Goal: Task Accomplishment & Management: Complete application form

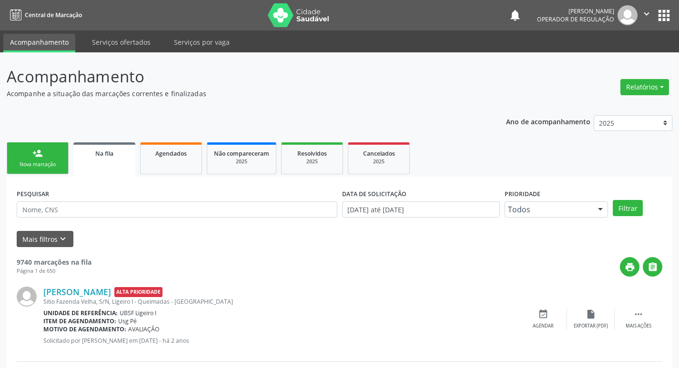
click at [24, 170] on link "person_add Nova marcação" at bounding box center [38, 158] width 62 height 32
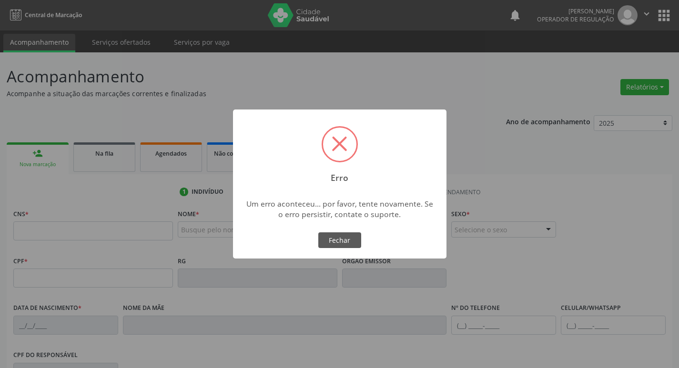
click at [31, 230] on div "× Erro Um erro aconteceu... por favor, tente novamente. Se o erro persistir, co…" at bounding box center [339, 184] width 679 height 368
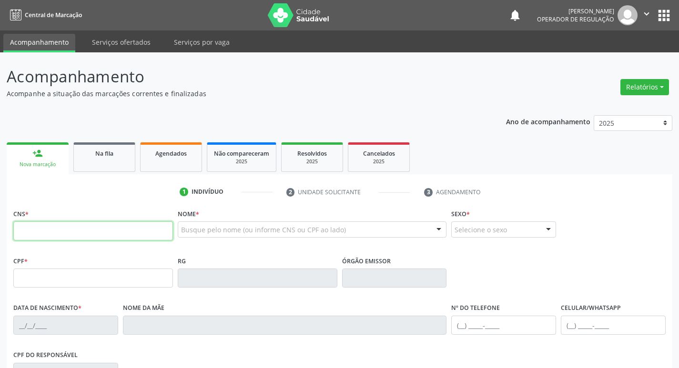
click at [33, 228] on input "text" at bounding box center [93, 230] width 160 height 19
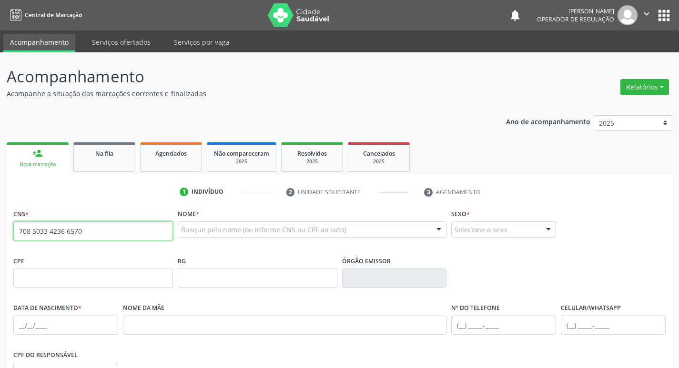
click at [111, 230] on input "708 5033 4236 6570" at bounding box center [93, 230] width 160 height 19
type input "7"
type input "708 5033 4236 6570"
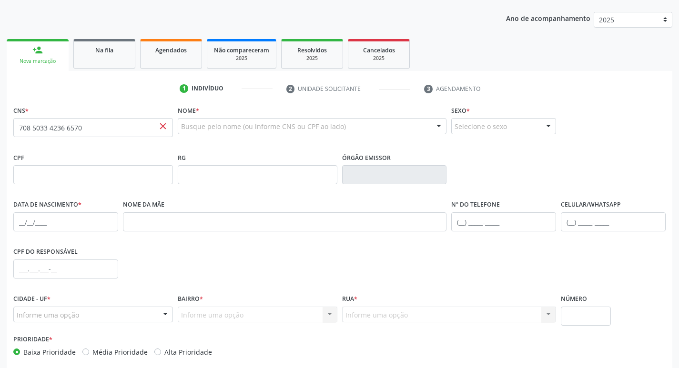
scroll to position [5, 0]
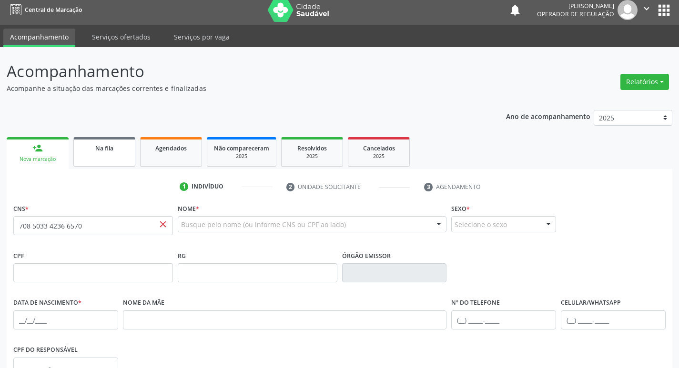
click at [99, 148] on span "Na fila" at bounding box center [104, 148] width 18 height 8
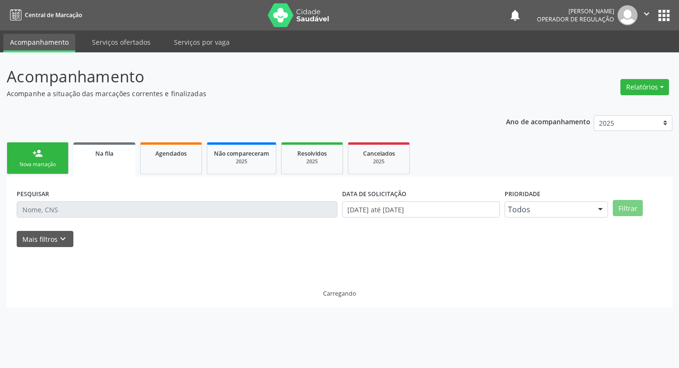
scroll to position [0, 0]
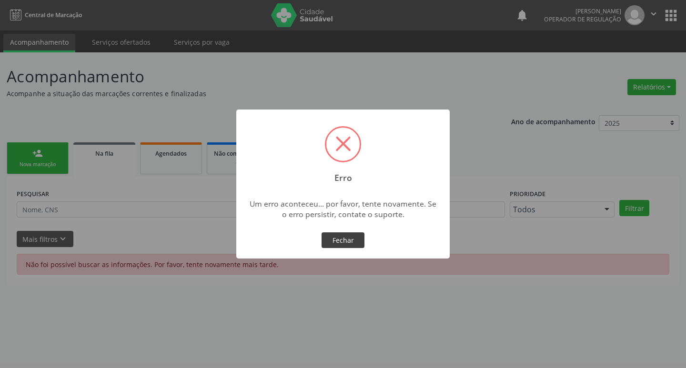
click at [342, 239] on button "Fechar" at bounding box center [342, 240] width 43 height 16
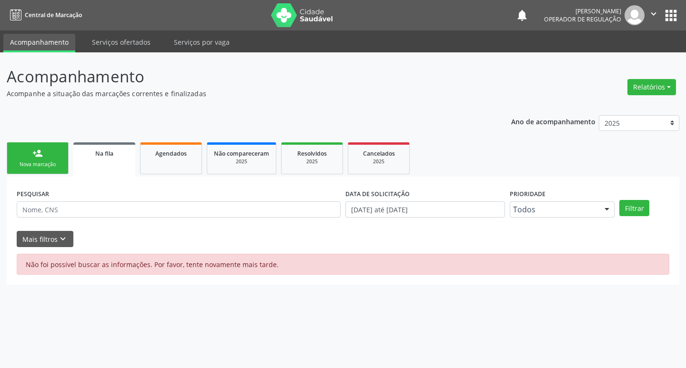
click at [49, 168] on div "Nova marcação" at bounding box center [38, 164] width 48 height 7
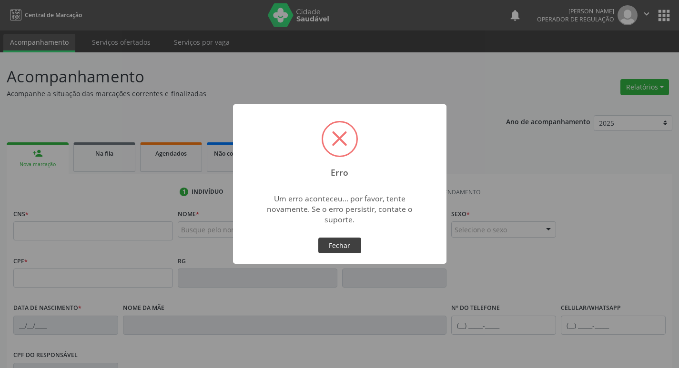
click at [340, 248] on button "Fechar" at bounding box center [339, 246] width 43 height 16
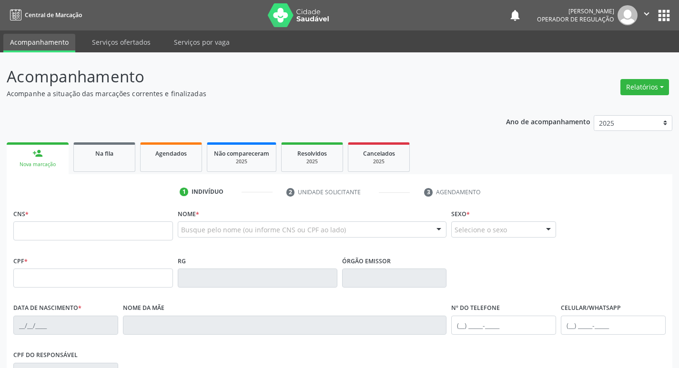
click at [49, 163] on div "Nova marcação" at bounding box center [37, 164] width 49 height 7
click at [41, 231] on input "text" at bounding box center [93, 230] width 160 height 19
type input "708 5033 4236 6570"
